Goal: Find specific page/section: Find specific page/section

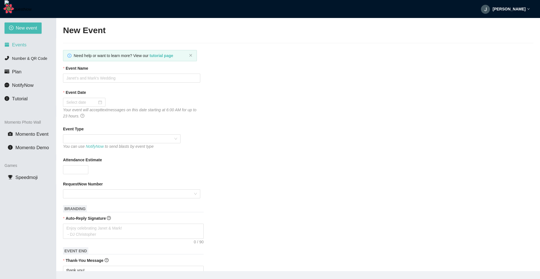
scroll to position [200, 0]
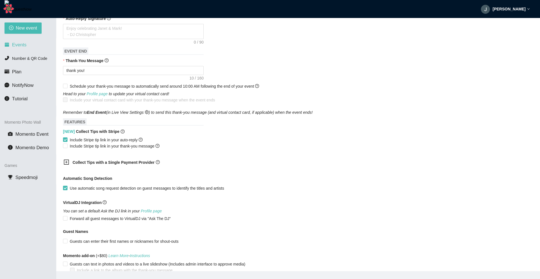
click at [23, 49] on li "Events" at bounding box center [28, 44] width 56 height 11
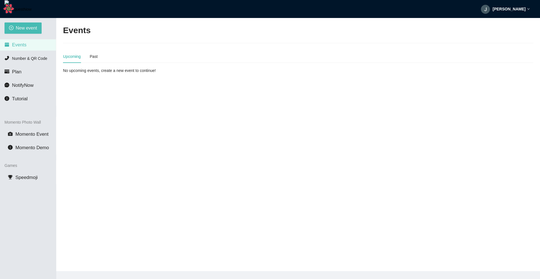
click at [373, 107] on main "Events Upcoming Past No upcoming events, create a new event to continue!" at bounding box center [298, 144] width 484 height 253
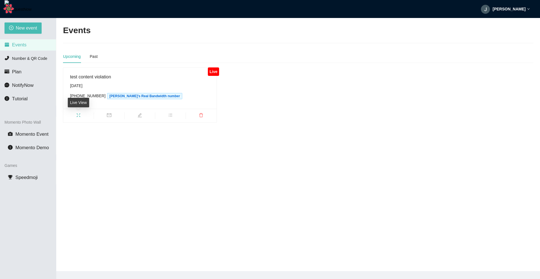
click at [80, 116] on icon "fullscreen" at bounding box center [79, 115] width 4 height 4
